Goal: Task Accomplishment & Management: Complete application form

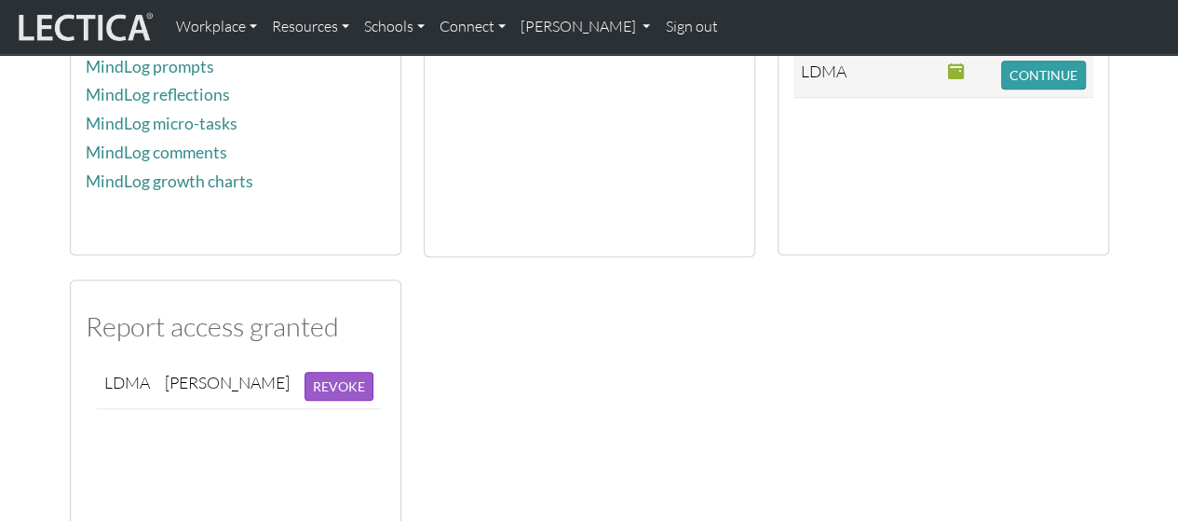
scroll to position [557, 0]
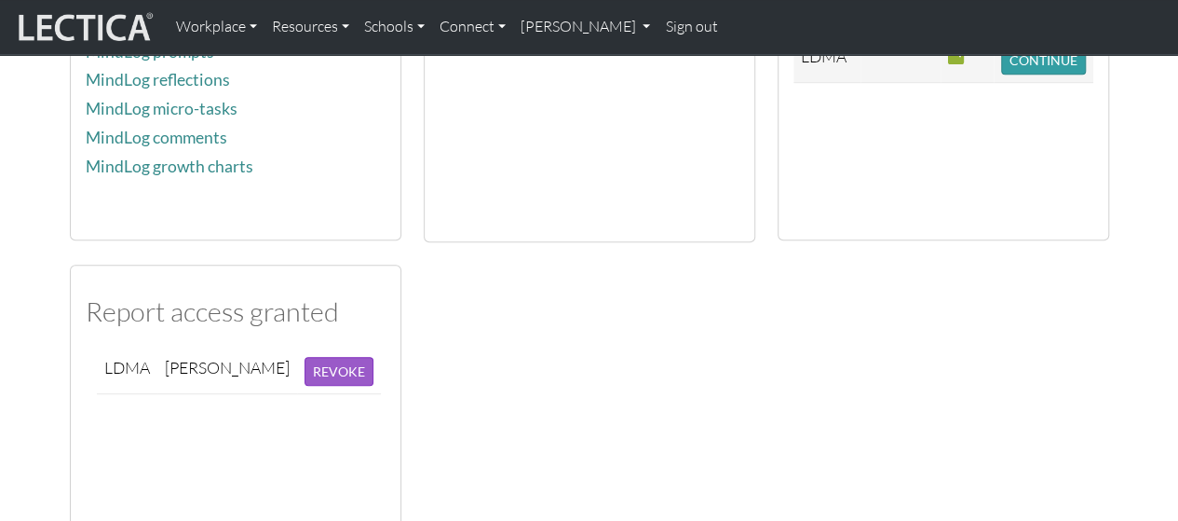
click at [932, 476] on div "Account Edit your personal information Change password Request report viewing p…" at bounding box center [590, 80] width 1062 height 944
click at [647, 444] on div "Account Edit your personal information Change password Request report viewing p…" at bounding box center [590, 80] width 1062 height 944
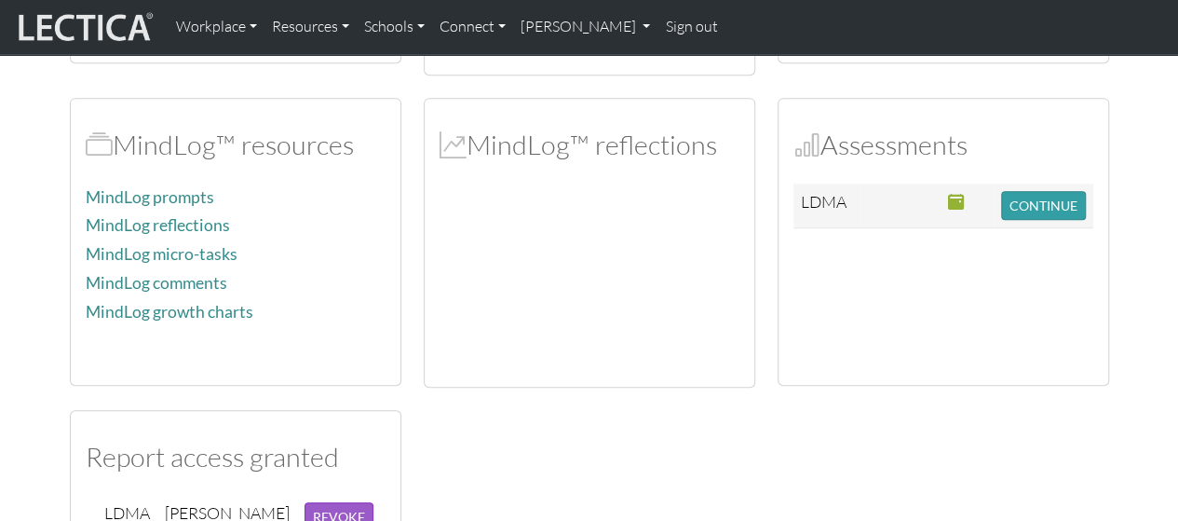
scroll to position [410, 0]
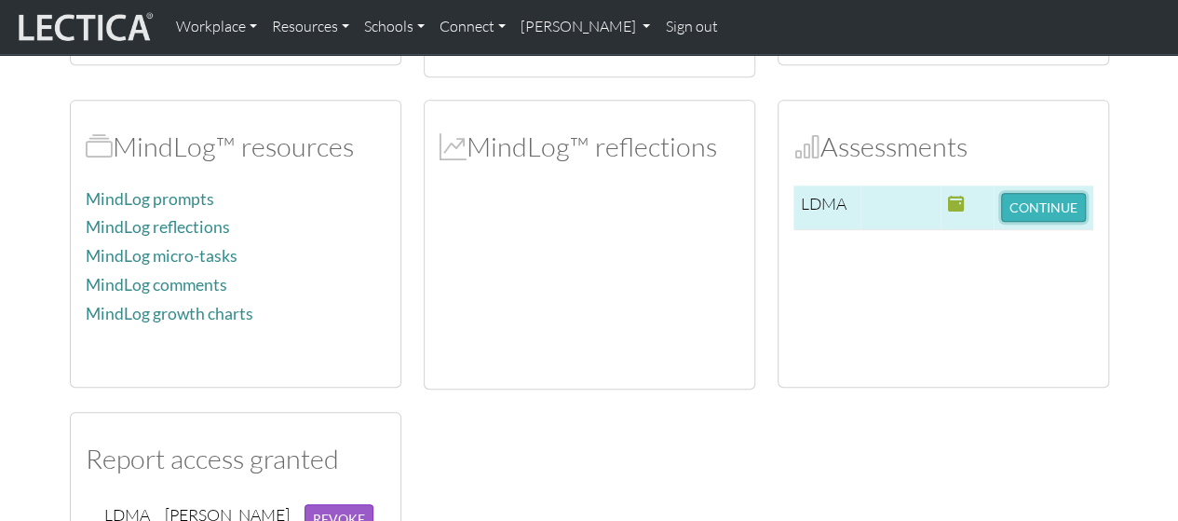
click at [1047, 193] on button "CONTINUE" at bounding box center [1043, 207] width 85 height 29
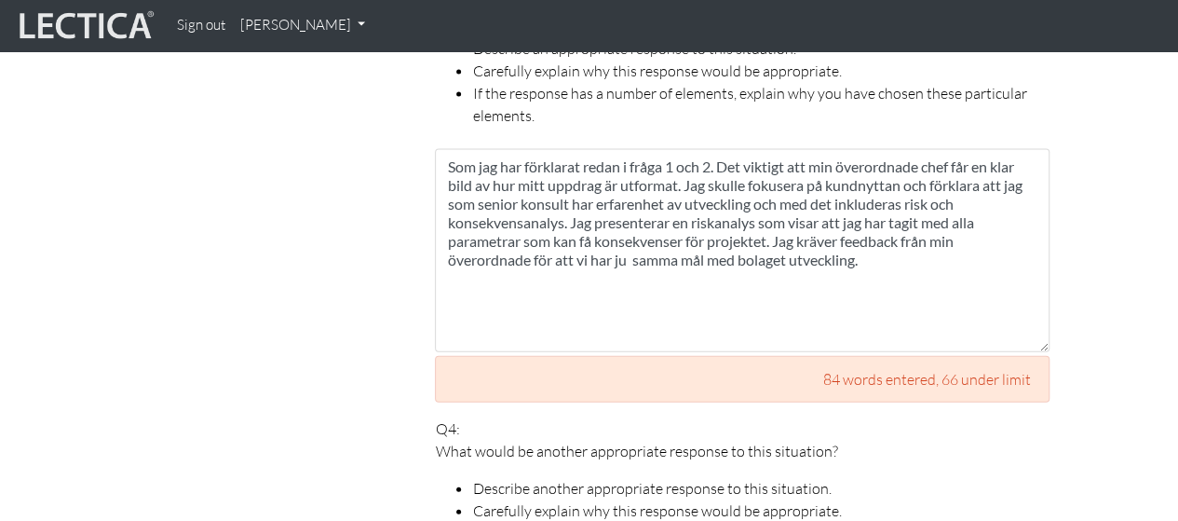
scroll to position [1909, 0]
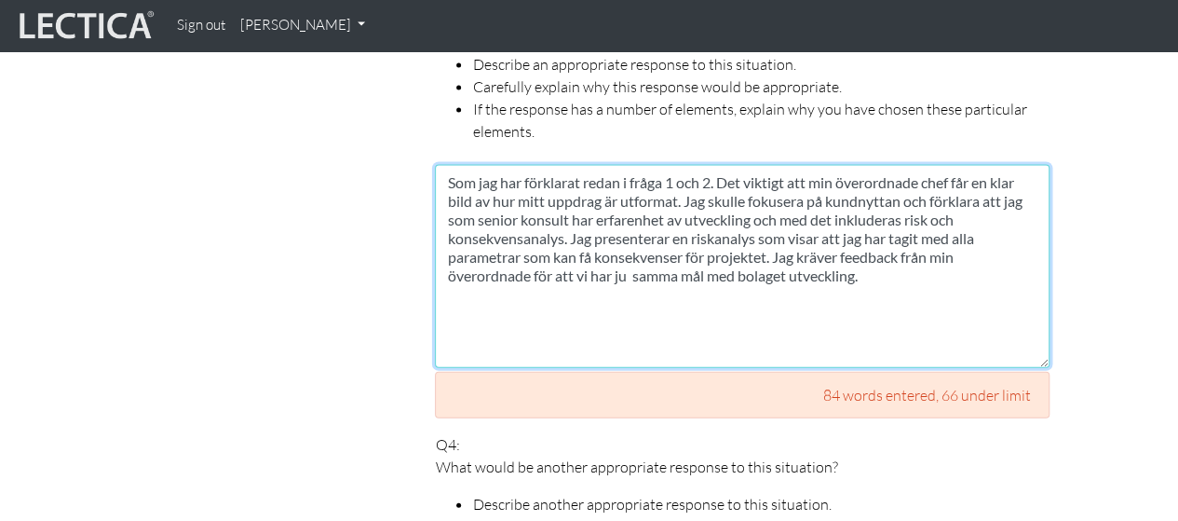
click at [933, 254] on textarea "Som jag har förklarat redan i fråga 1 och 2. Det viktigt att min överordnade ch…" at bounding box center [742, 266] width 615 height 203
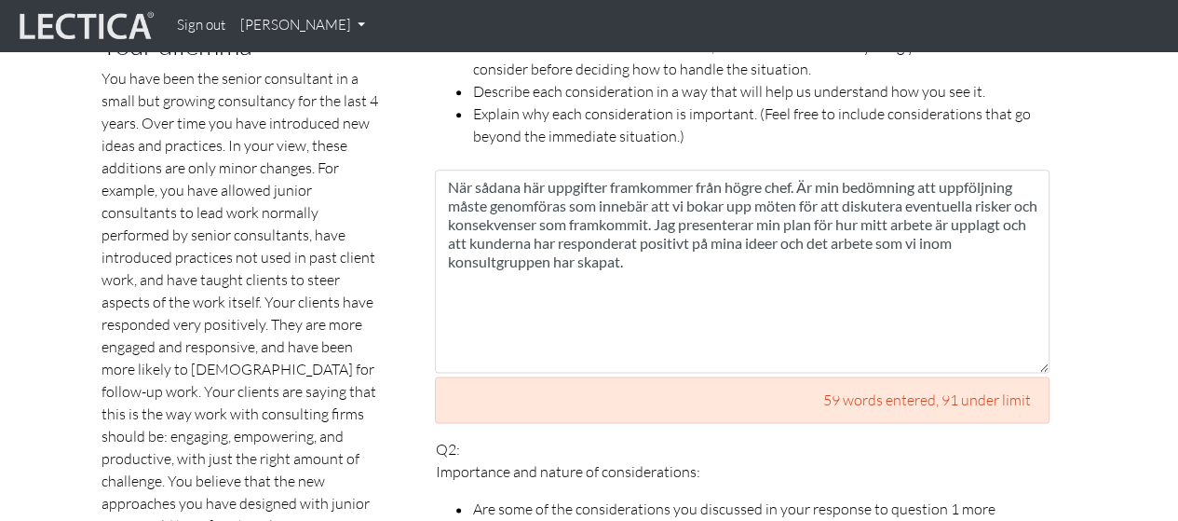
scroll to position [937, 0]
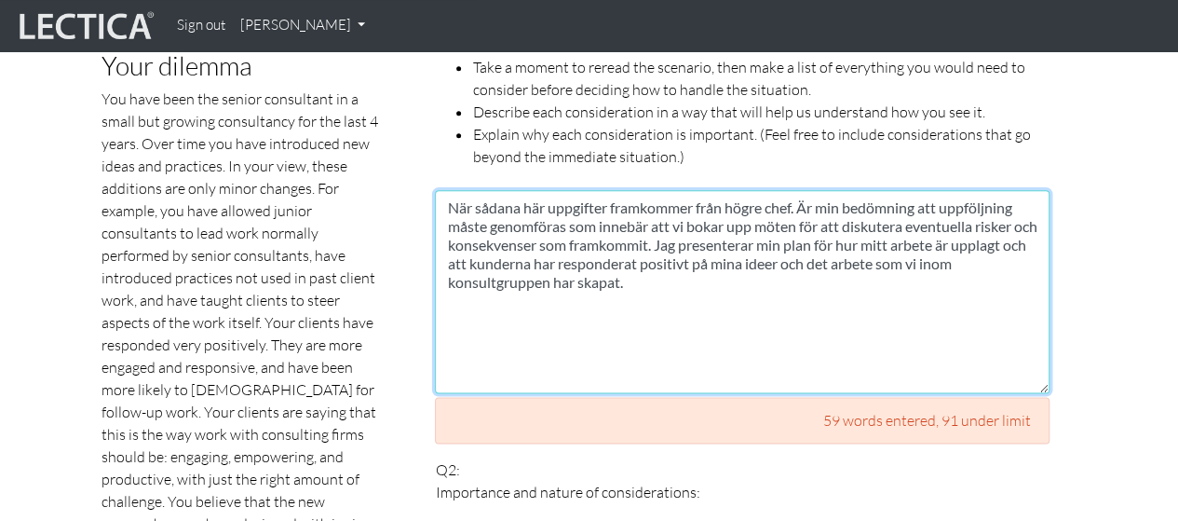
click at [708, 302] on textarea "När sådana här uppgifter framkommer från högre chef. Är min bedömning att uppfö…" at bounding box center [742, 291] width 615 height 203
click at [797, 238] on textarea "När sådana här uppgifter framkommer från högre chef. Är min bedömning att uppfö…" at bounding box center [742, 291] width 615 height 203
click at [726, 293] on textarea "När sådana här uppgifter framkommer från högre chef. Är min bedömning att uppfö…" at bounding box center [742, 291] width 615 height 203
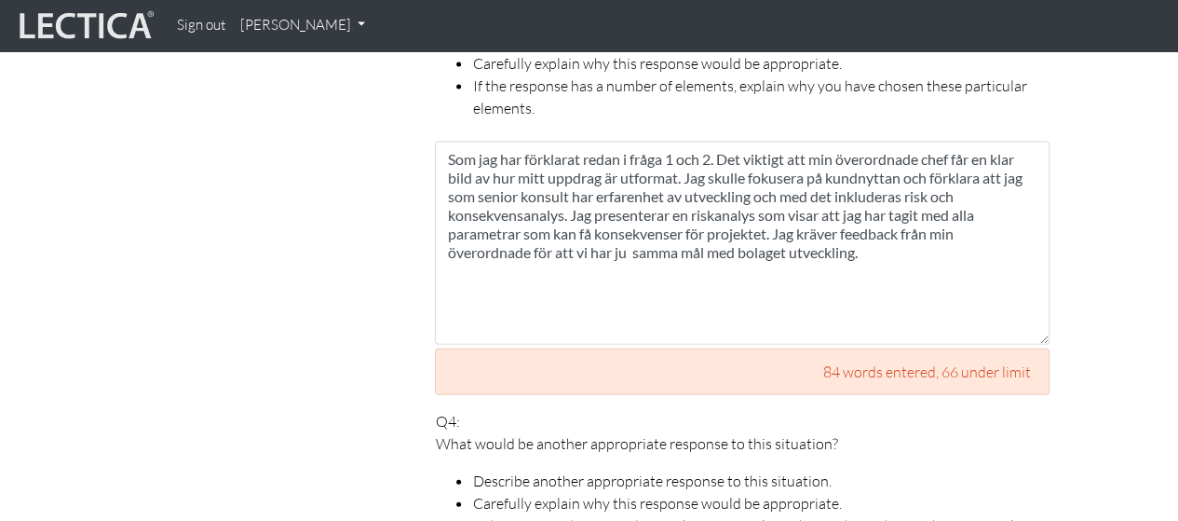
scroll to position [1938, 0]
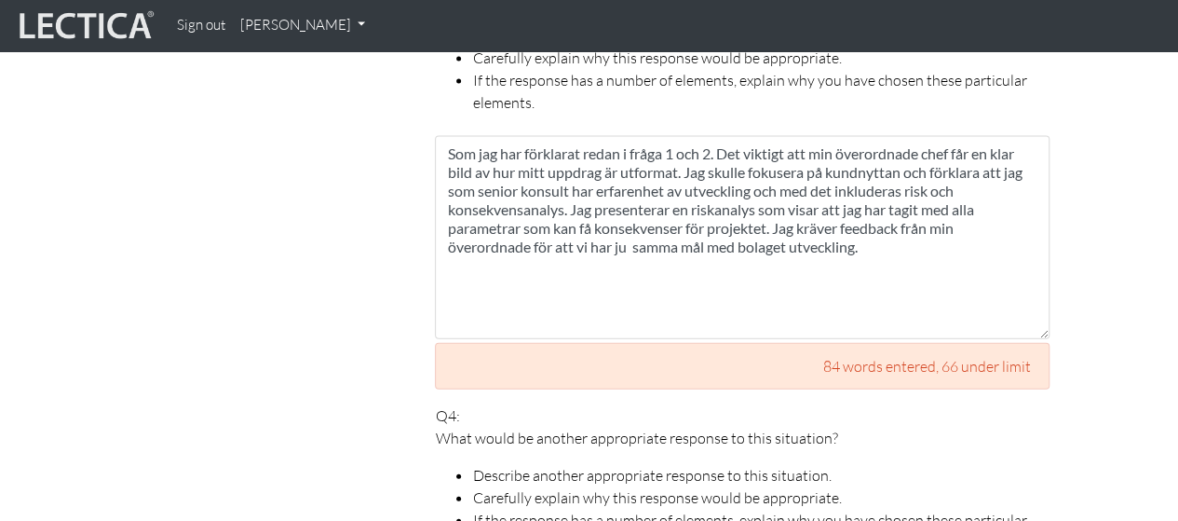
type textarea "När sådana här uppgifter framkommer från högre chef. Är min bedömning att uppfö…"
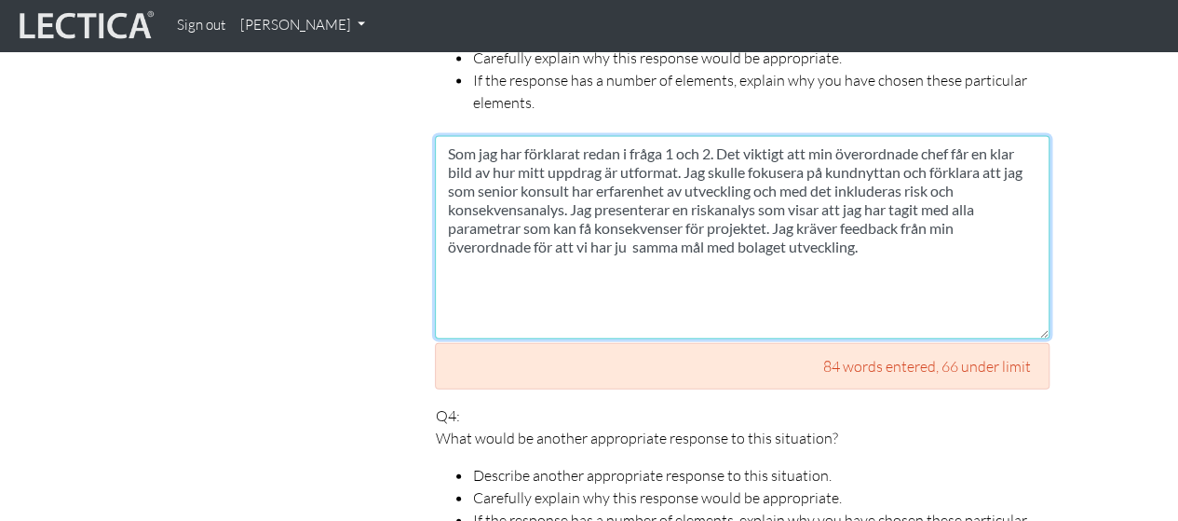
click at [539, 225] on textarea "Som jag har förklarat redan i fråga 1 och 2. Det viktigt att min överordnade ch…" at bounding box center [742, 237] width 615 height 203
click at [667, 211] on textarea "Som jag har förklarat redan i fråga 1 och 2. Det viktigt att min överordnade ch…" at bounding box center [742, 237] width 615 height 203
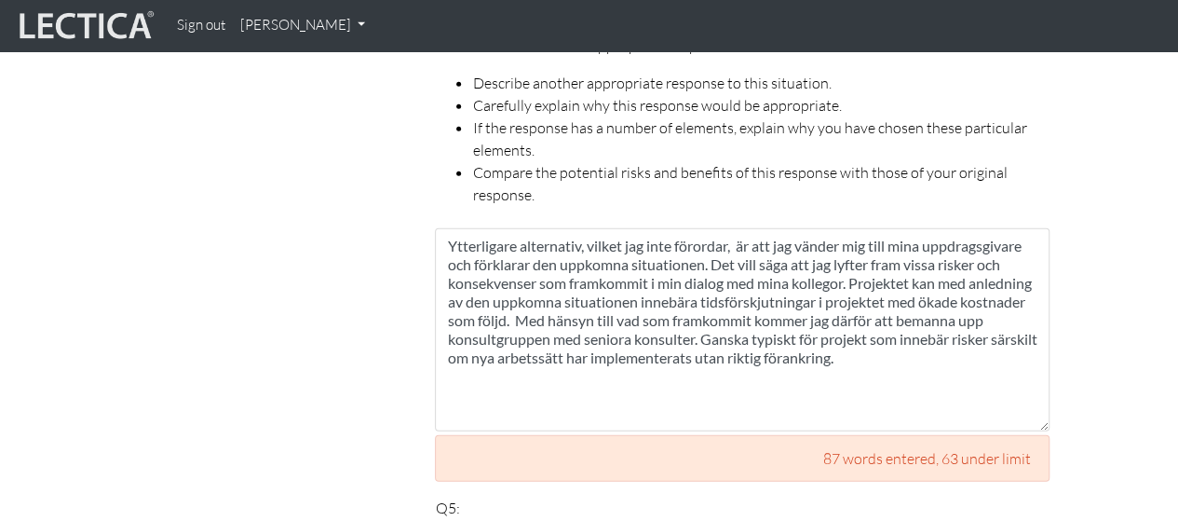
scroll to position [2435, 0]
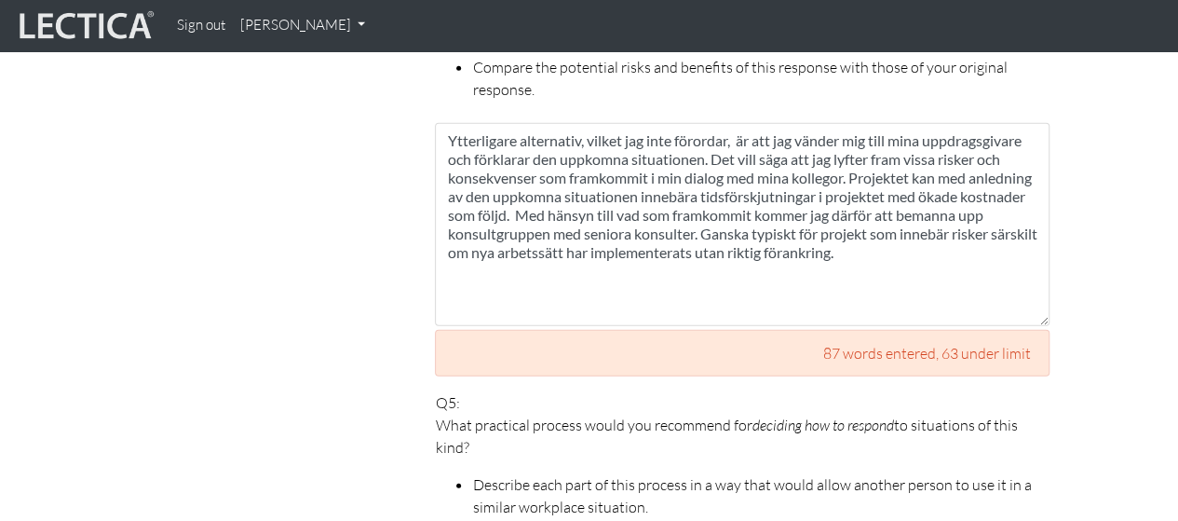
type textarea "Som jag har förklarat redan i fråga 1 och 2. Det viktigt att min överordnade ch…"
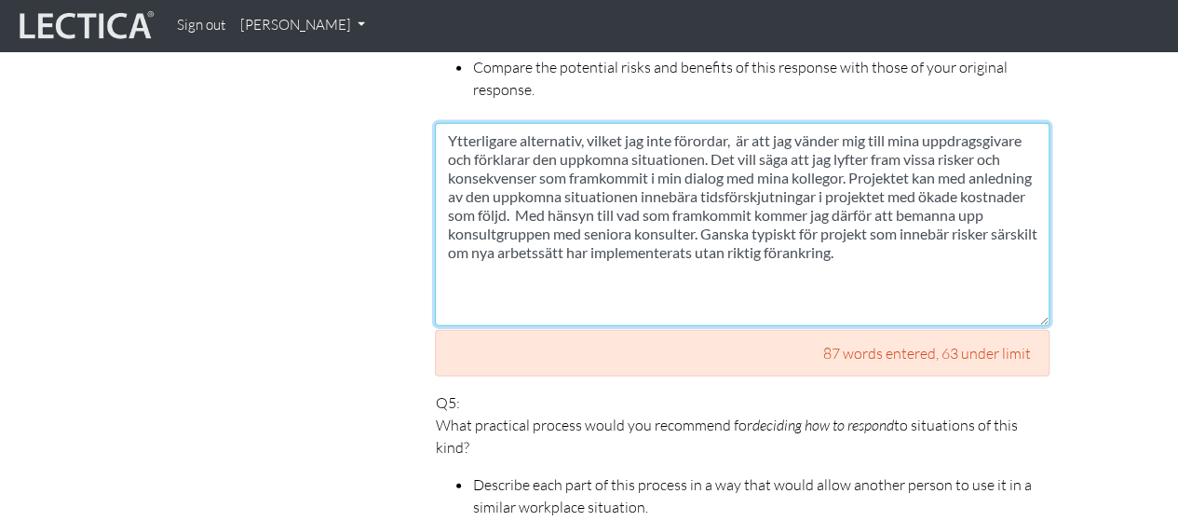
click at [805, 205] on textarea "Ytterligare alternativ, vilket jag inte förordar, är att jag vänder mig till mi…" at bounding box center [742, 224] width 615 height 203
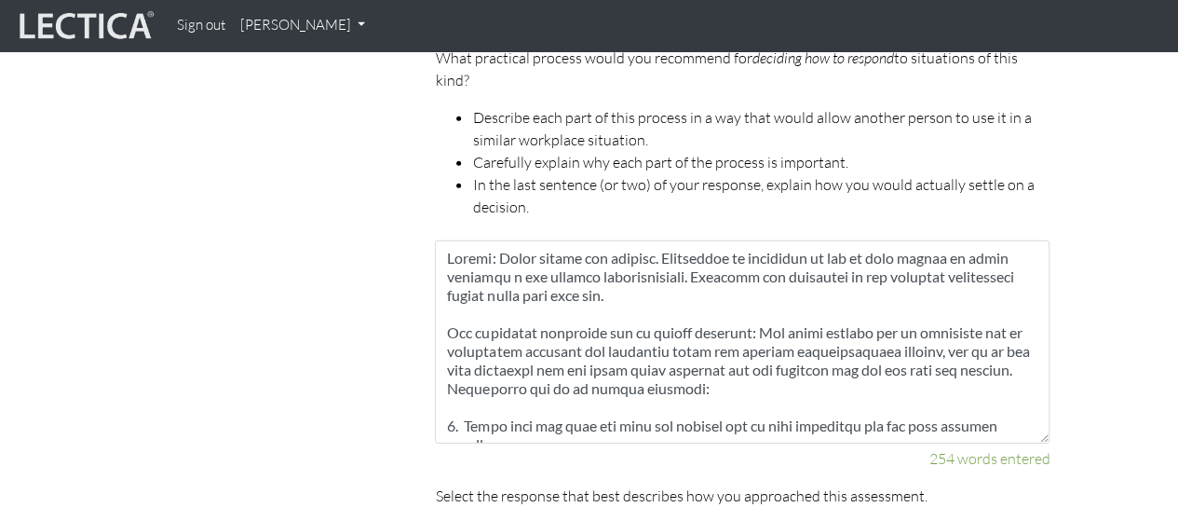
scroll to position [2858, 0]
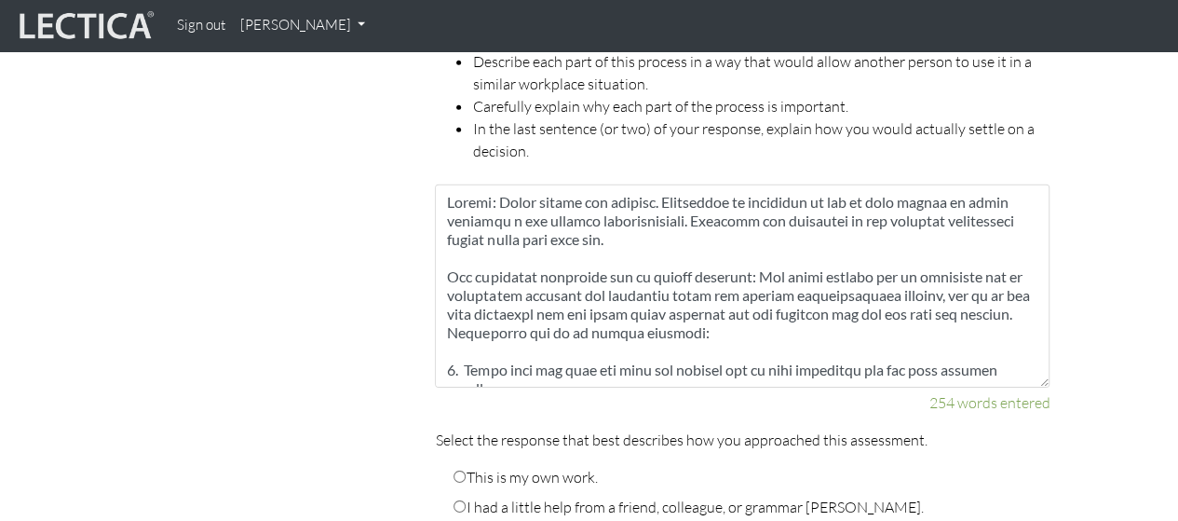
type textarea "Ytterligare alternativ, vilket jag inte förordar, är att jag vänder mig till mi…"
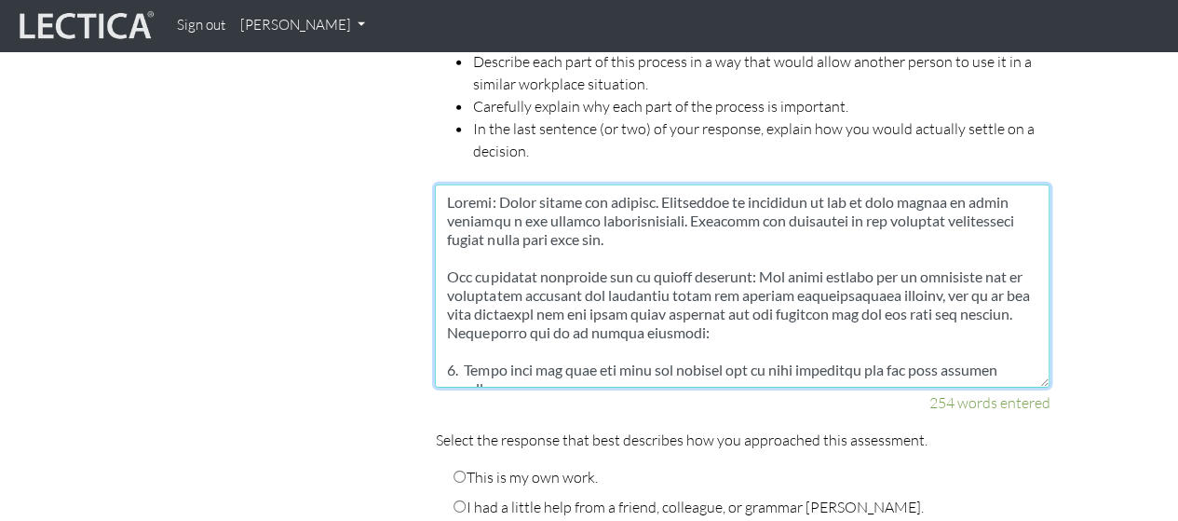
drag, startPoint x: 483, startPoint y: 176, endPoint x: 431, endPoint y: 176, distance: 51.2
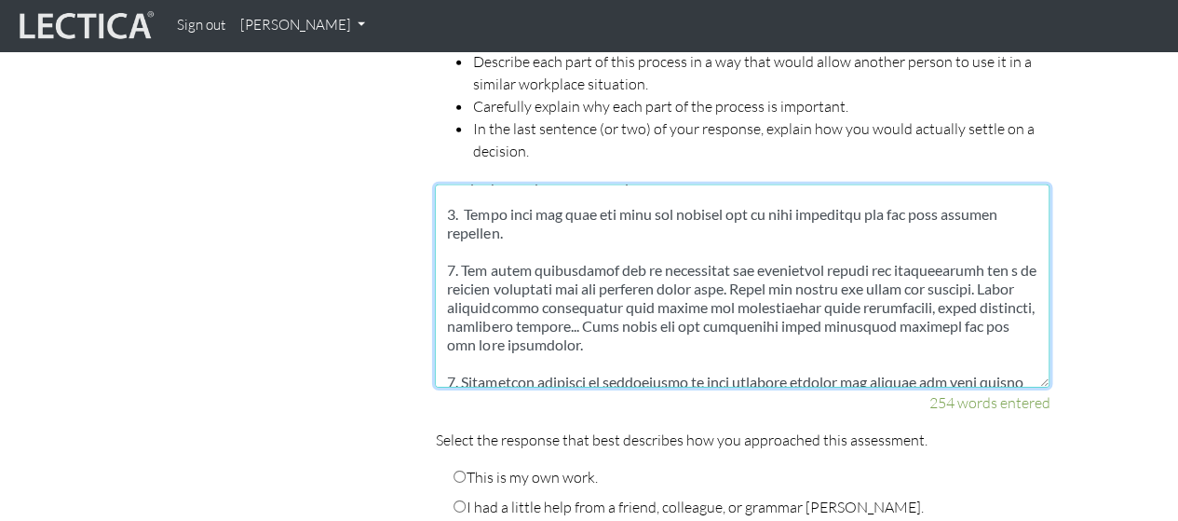
scroll to position [118, 0]
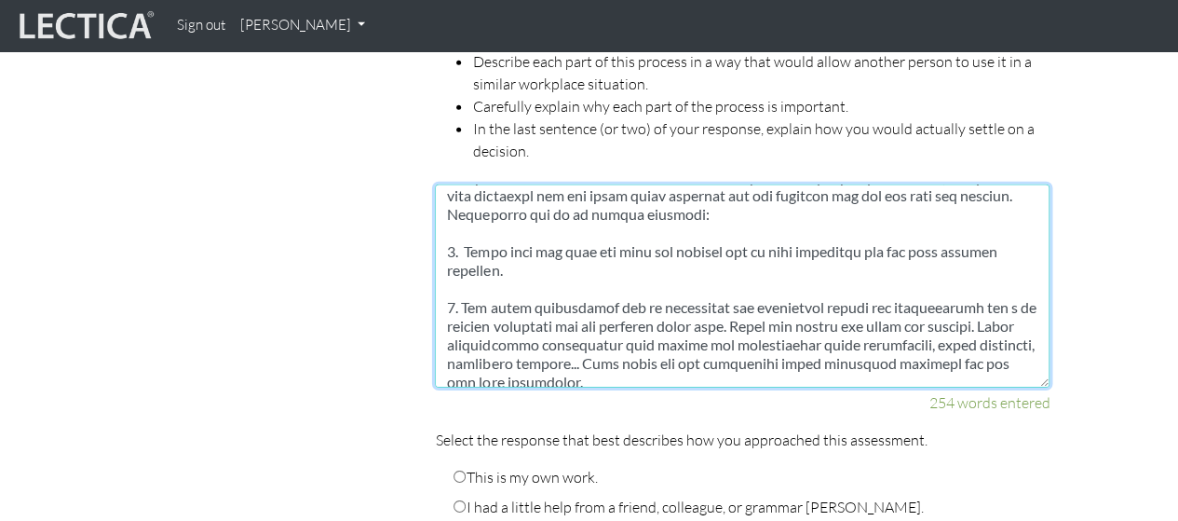
drag, startPoint x: 757, startPoint y: 297, endPoint x: 582, endPoint y: 295, distance: 175.1
click at [582, 295] on textarea at bounding box center [742, 285] width 615 height 203
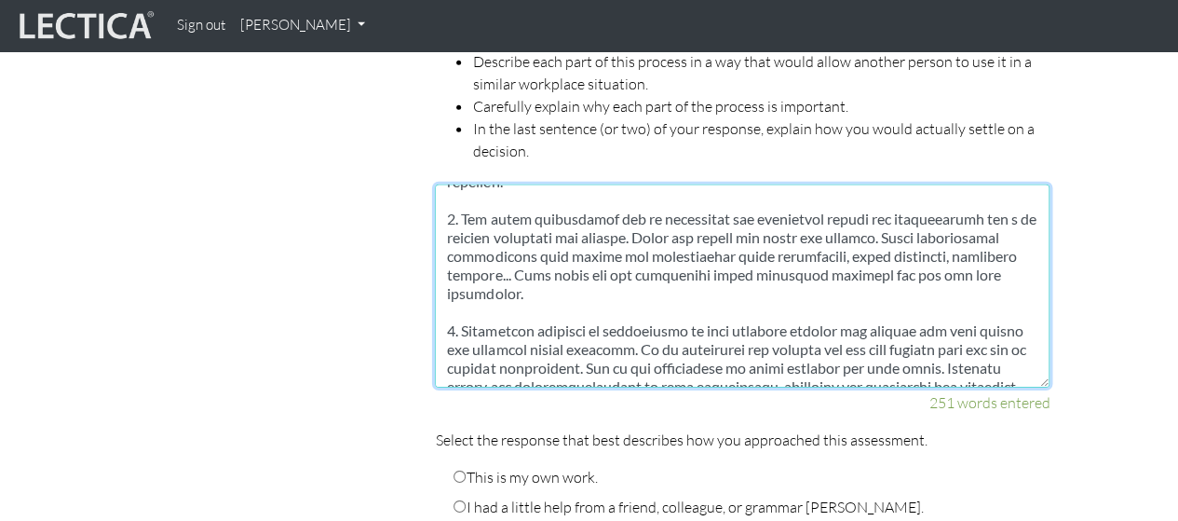
scroll to position [202, 0]
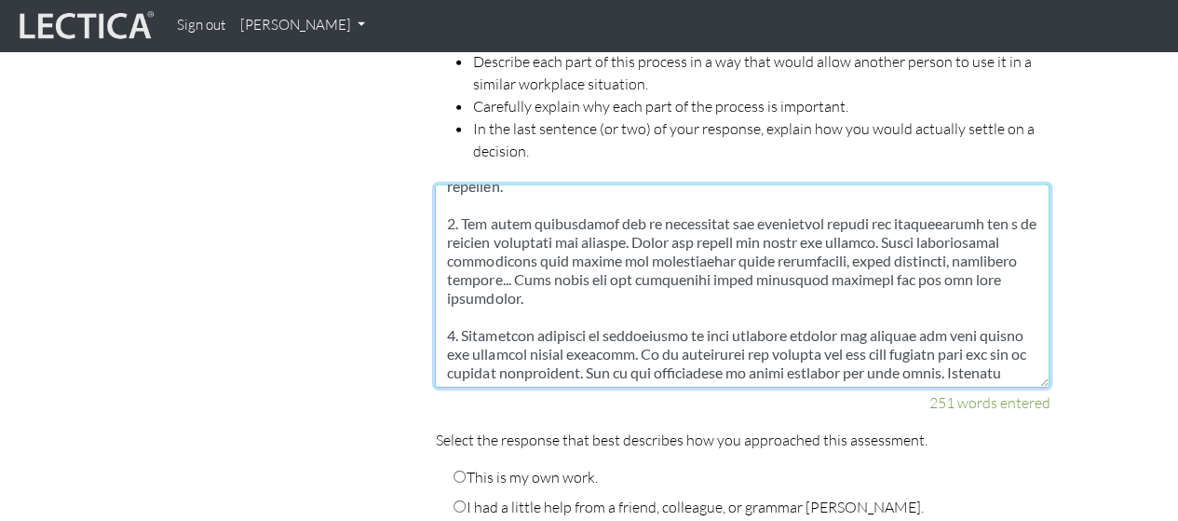
click at [834, 213] on textarea at bounding box center [742, 285] width 615 height 203
click at [844, 267] on textarea at bounding box center [742, 285] width 615 height 203
click at [495, 271] on textarea at bounding box center [742, 285] width 615 height 203
click at [652, 275] on textarea at bounding box center [742, 285] width 615 height 203
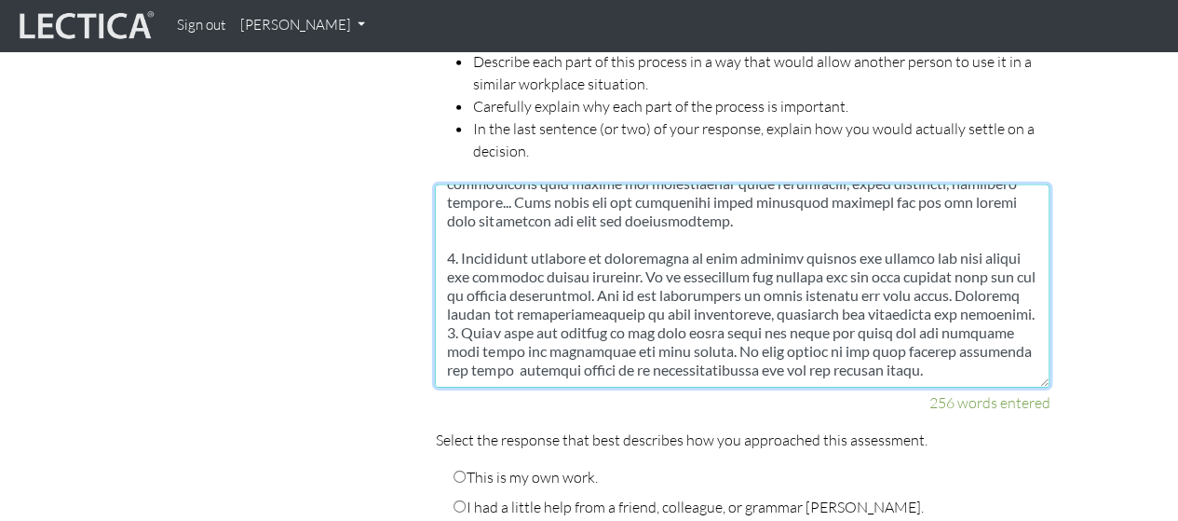
scroll to position [298, 0]
click at [565, 288] on textarea at bounding box center [742, 285] width 615 height 203
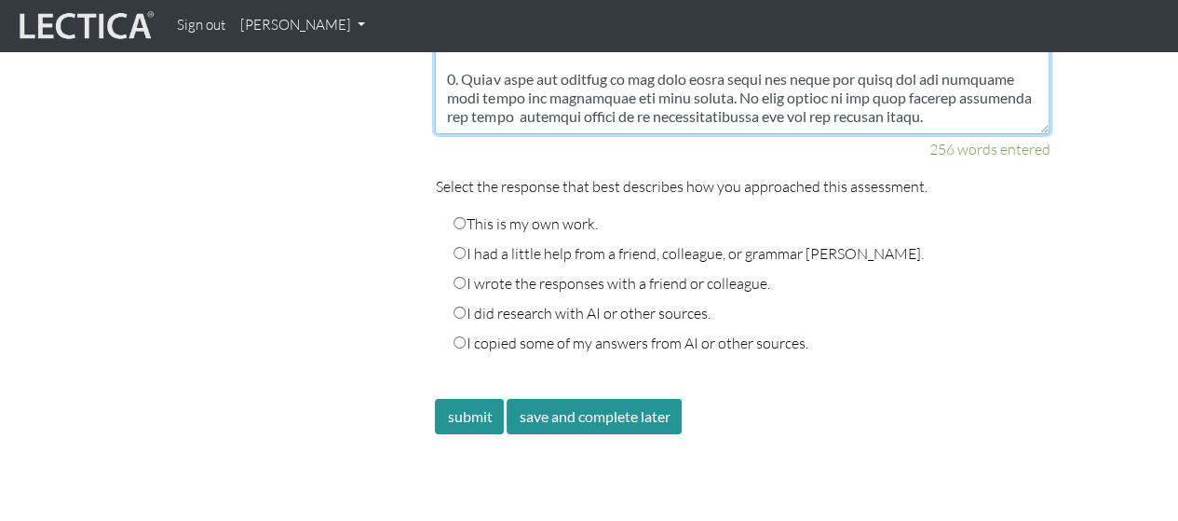
scroll to position [3117, 0]
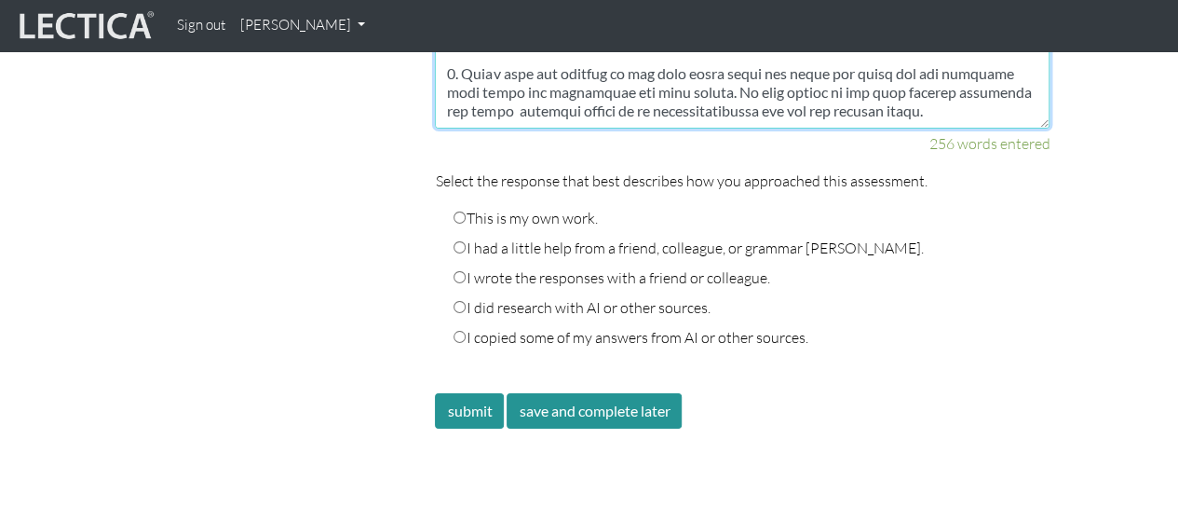
type textarea "Slutsats: Agera snabbt och resolut. Tidsfaktor är avgörande så att du inte skap…"
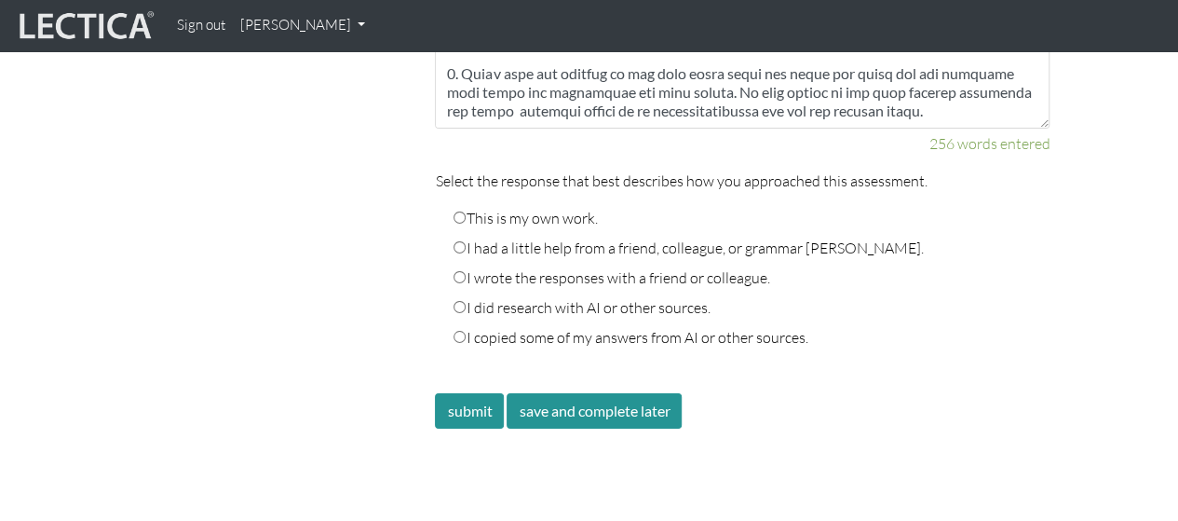
click at [460, 211] on input "This is my own work." at bounding box center [460, 217] width 12 height 12
radio input "true"
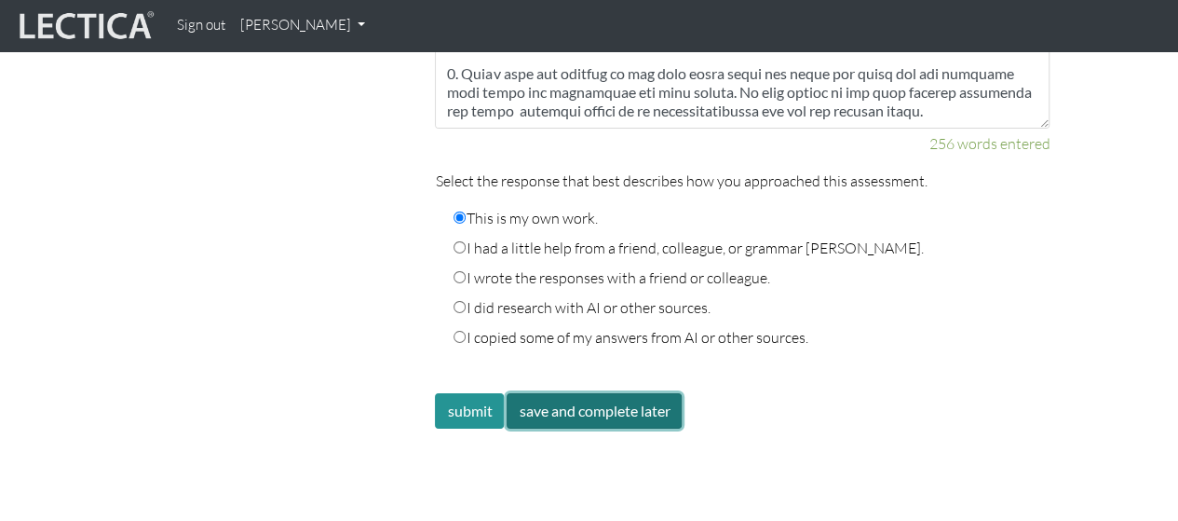
click at [620, 393] on button "save and complete later" at bounding box center [594, 410] width 175 height 35
